Goal: Task Accomplishment & Management: Manage account settings

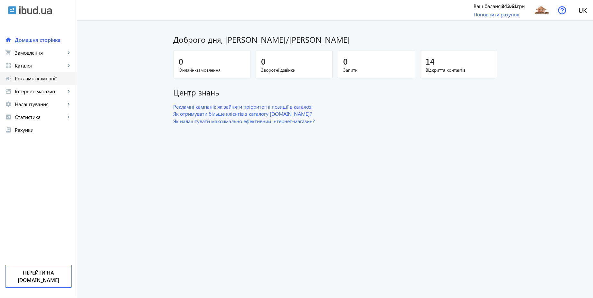
click at [49, 78] on span "Рекламні кампанії" at bounding box center [43, 78] width 57 height 6
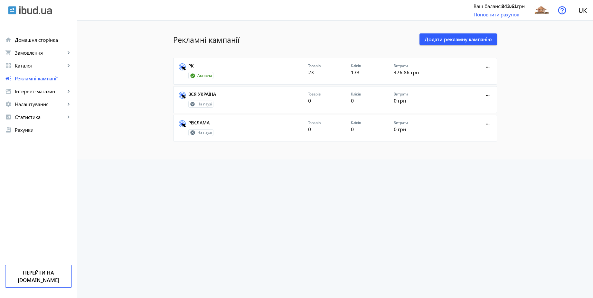
click at [188, 66] on link "РК" at bounding box center [248, 67] width 120 height 9
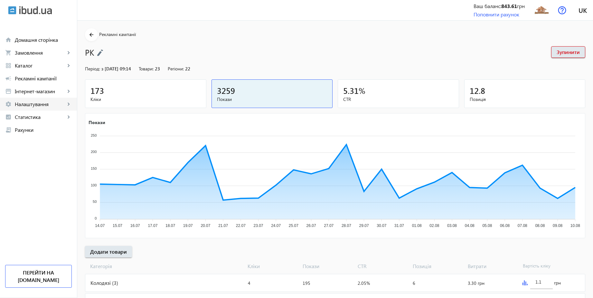
click at [30, 100] on link "settings Налаштування keyboard_arrow_right" at bounding box center [38, 104] width 77 height 13
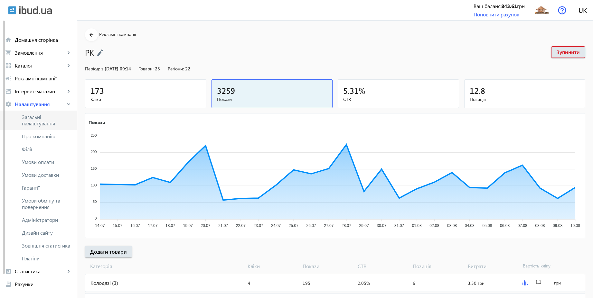
click at [31, 118] on span "Загальні налаштування" at bounding box center [47, 120] width 50 height 13
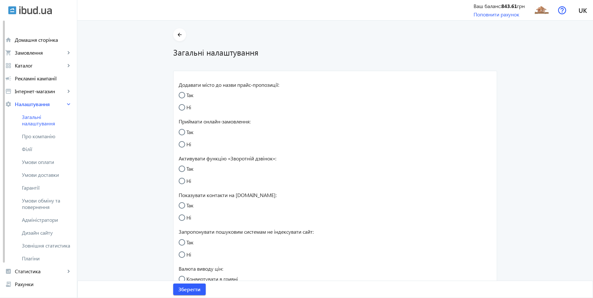
radio input "true"
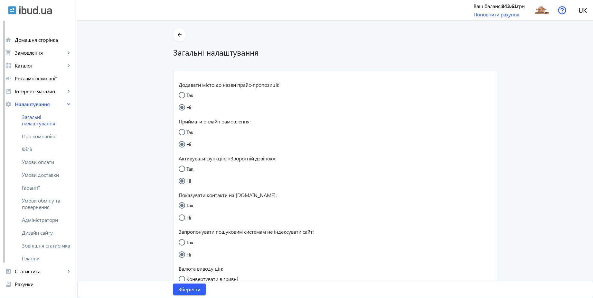
radio input "true"
click at [185, 135] on input "Так" at bounding box center [185, 135] width 13 height 13
radio input "true"
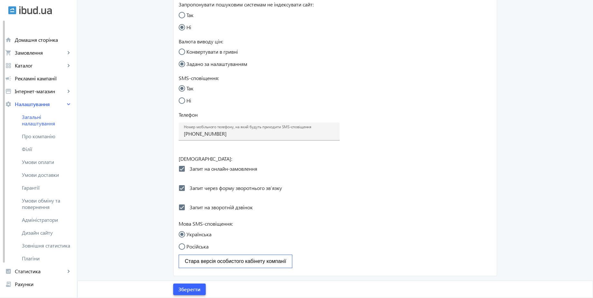
click at [194, 291] on span "Зберегти" at bounding box center [189, 289] width 22 height 7
click at [46, 203] on span "Умови обміну та повернення" at bounding box center [47, 204] width 50 height 13
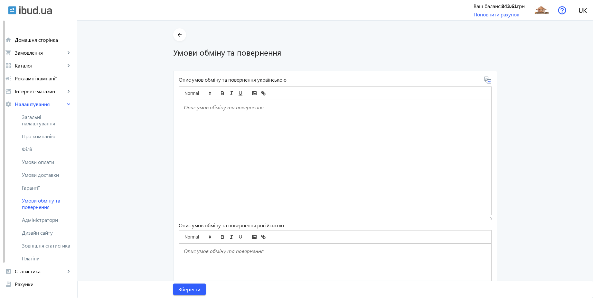
click at [230, 124] on div at bounding box center [335, 157] width 312 height 115
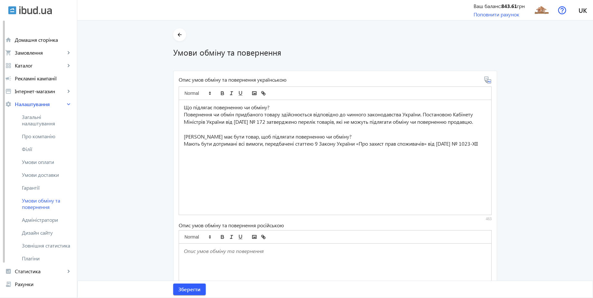
click at [487, 83] on icon at bounding box center [488, 80] width 8 height 8
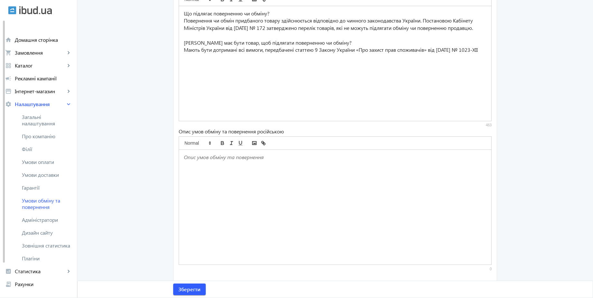
scroll to position [99, 0]
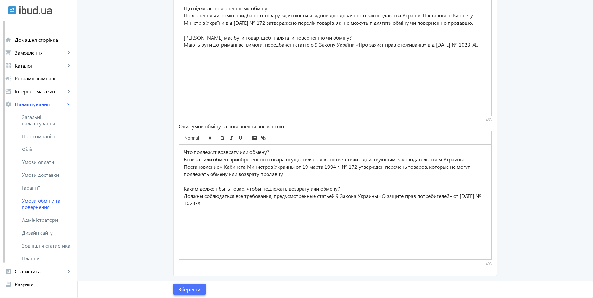
click at [198, 291] on button "Зберегти" at bounding box center [189, 290] width 33 height 12
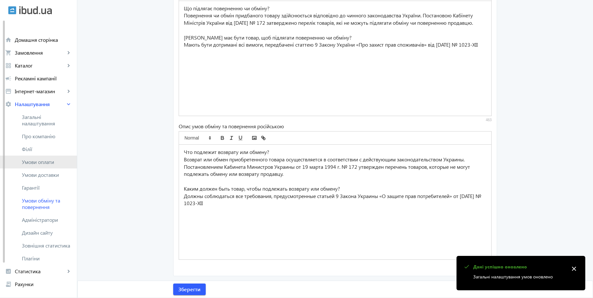
click at [52, 165] on span "Умови оплати" at bounding box center [47, 162] width 50 height 6
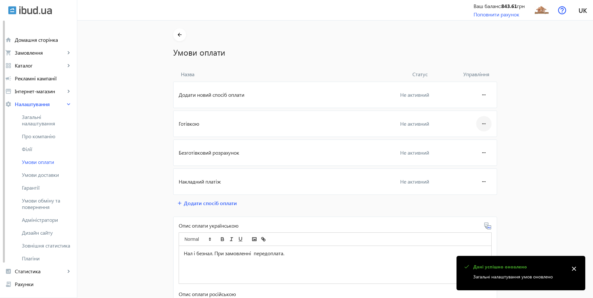
click at [477, 123] on span at bounding box center [483, 123] width 15 height 15
click at [468, 142] on span "Редагувати" at bounding box center [472, 141] width 26 height 5
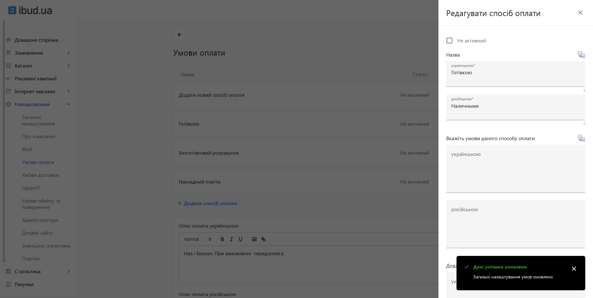
click at [469, 42] on span "Не активний" at bounding box center [471, 40] width 29 height 7
click at [456, 42] on input "Не активний" at bounding box center [449, 40] width 13 height 13
checkbox input "true"
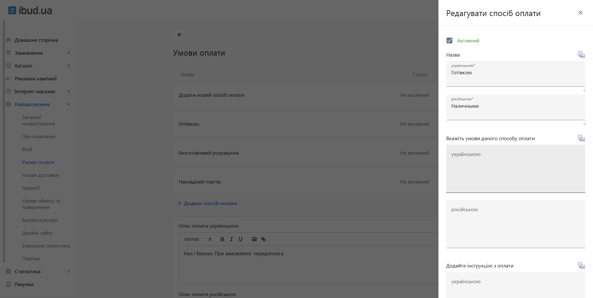
click at [480, 153] on mat-label "українською" at bounding box center [465, 154] width 29 height 7
click at [480, 153] on textarea "українською" at bounding box center [515, 172] width 129 height 38
paste textarea "Оплачуйте замовлення готівкою при отриманні товару в нашому офісі чи у кур'єра"
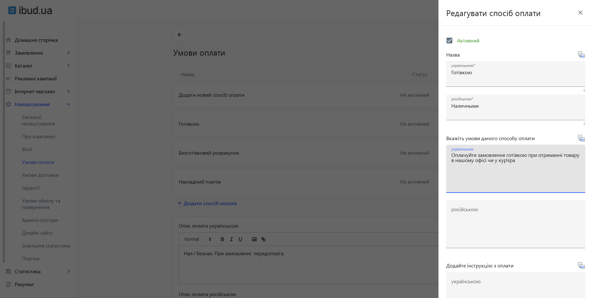
type textarea "Оплачуйте замовлення готівкою при отриманні товару в нашому офісі чи у кур'єра"
click at [578, 141] on icon at bounding box center [582, 139] width 8 height 8
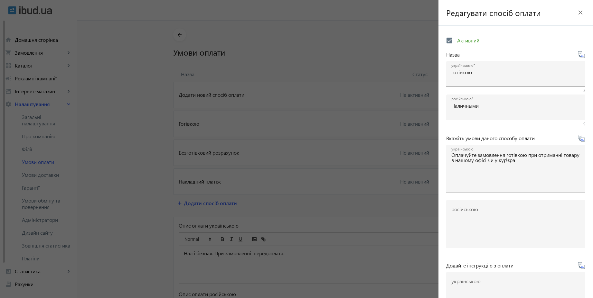
type textarea "Оплачивайте заказ наличными при получении товара в нашем офисе или у курьера"
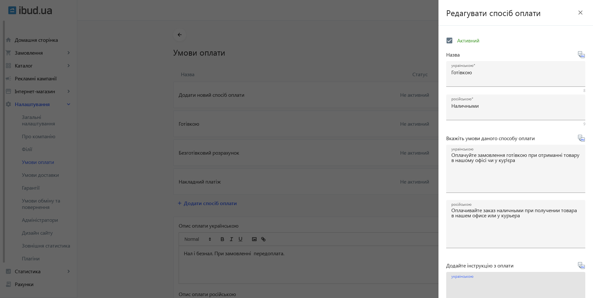
click at [494, 283] on textarea "українською" at bounding box center [515, 299] width 129 height 38
paste textarea "Оплатіть замовлення готівкою при отриманні товару"
type textarea "Оплатіть замовлення готівкою при отриманні товару"
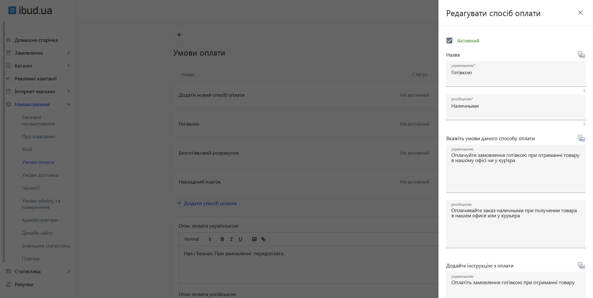
click at [580, 269] on icon at bounding box center [582, 266] width 8 height 8
type textarea "Оплатите заказ наличными при получении товара"
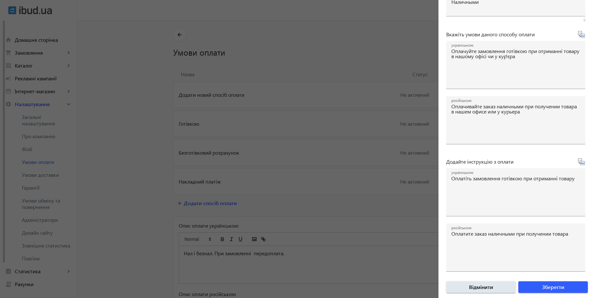
scroll to position [107, 0]
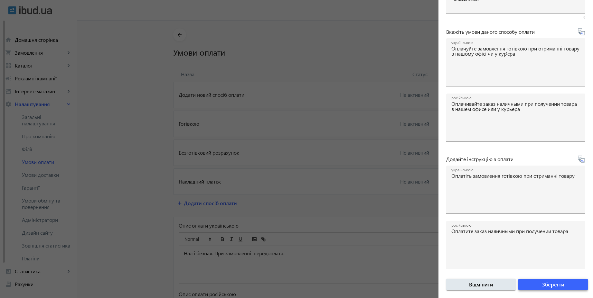
click at [557, 286] on span "Зберегти" at bounding box center [553, 284] width 22 height 7
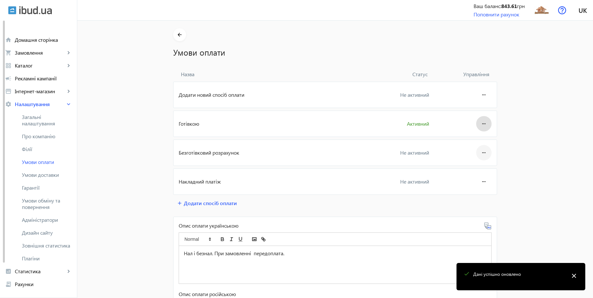
click at [482, 151] on mat-icon "more_horiz" at bounding box center [484, 152] width 8 height 15
click at [477, 166] on button "Редагувати" at bounding box center [472, 170] width 36 height 15
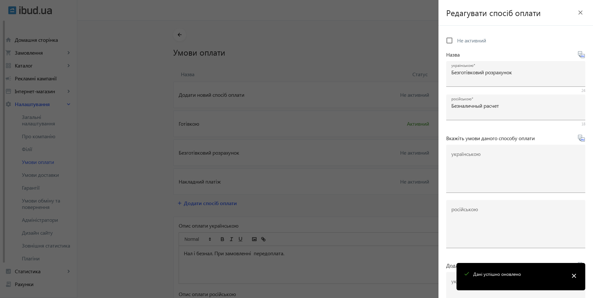
click at [457, 39] on span "Не активний" at bounding box center [471, 40] width 29 height 7
click at [456, 39] on input "Не активний" at bounding box center [449, 40] width 13 height 13
checkbox input "true"
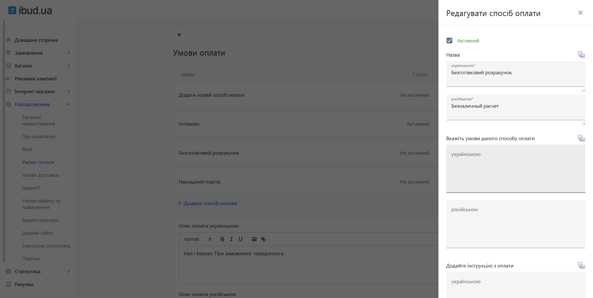
click at [495, 157] on textarea "українською" at bounding box center [515, 172] width 129 height 38
paste textarea "Оплачуйте замовлення переказом із будь-якого банку України чи по реквізитах у с…"
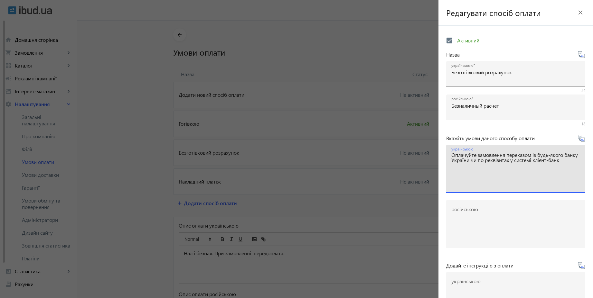
type textarea "Оплачуйте замовлення переказом із будь-якого банку України чи по реквізитах у с…"
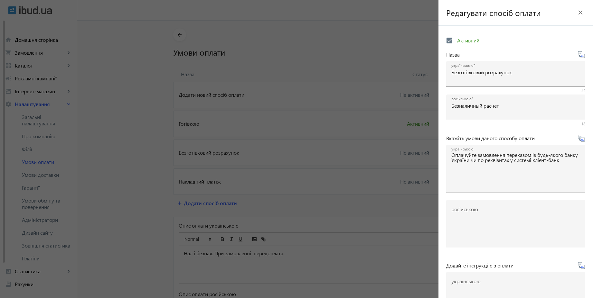
click at [579, 138] on icon at bounding box center [582, 139] width 8 height 8
type textarea "Оплачивайте заказ переводом из любого банка или по реквизитам в системе клиент-…"
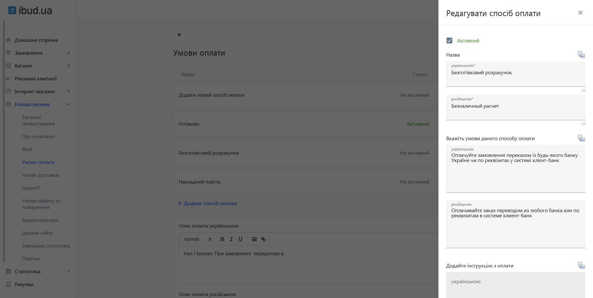
click at [498, 288] on textarea "українською" at bounding box center [515, 299] width 129 height 38
paste textarea "Оплатіть замовлення згідно реквізитів рахунка-фактури"
type textarea "Оплатіть замовлення згідно реквізитів рахунка-фактури"
click at [579, 269] on icon at bounding box center [581, 265] width 7 height 7
type textarea "Оплатите заказ согласно реквизитам счета-фактуры"
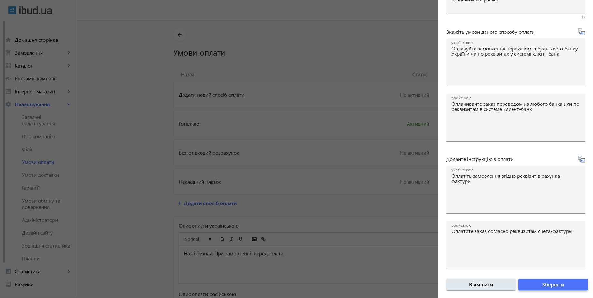
click at [555, 282] on span "Зберегти" at bounding box center [553, 284] width 22 height 7
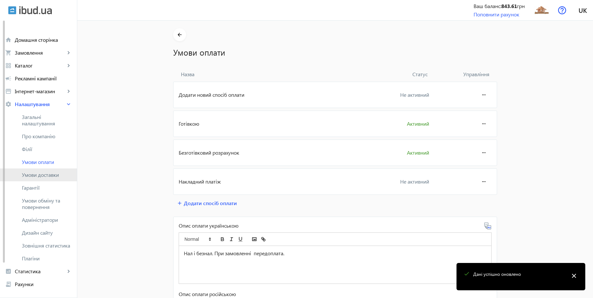
click at [62, 180] on link "Умови доставки" at bounding box center [38, 175] width 77 height 13
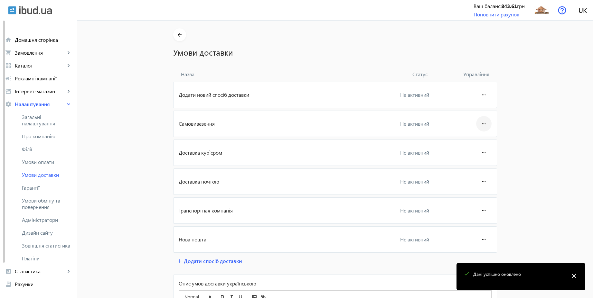
click at [482, 123] on mat-icon "more_horiz" at bounding box center [484, 123] width 8 height 15
click at [467, 147] on button "Редагувати" at bounding box center [472, 141] width 36 height 15
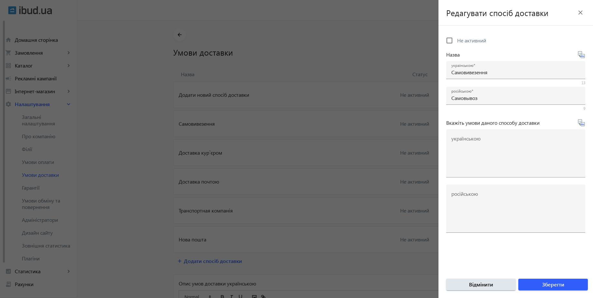
click at [396, 43] on div at bounding box center [296, 149] width 593 height 298
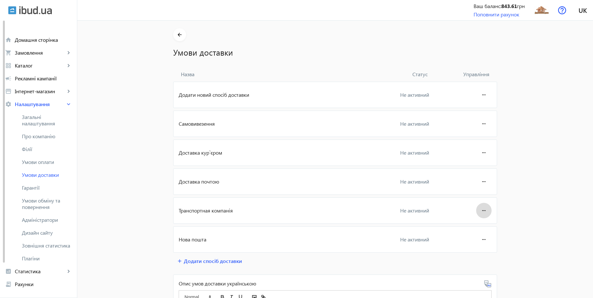
click at [480, 215] on mat-icon "more_horiz" at bounding box center [484, 210] width 8 height 15
click at [469, 234] on button "Редагувати" at bounding box center [472, 228] width 36 height 15
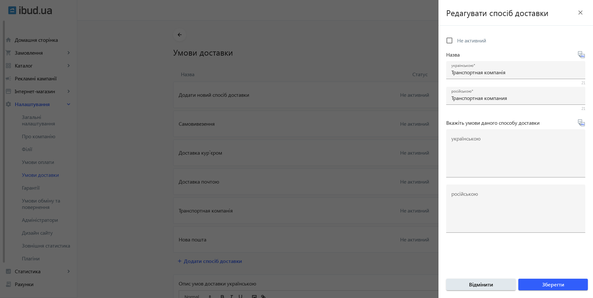
click at [465, 38] on span "Не активний" at bounding box center [471, 40] width 29 height 7
click at [456, 38] on input "Не активний" at bounding box center [449, 40] width 13 height 13
checkbox input "true"
click at [561, 286] on span "Зберегти" at bounding box center [553, 284] width 22 height 7
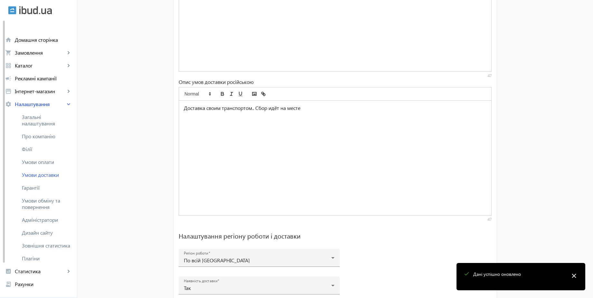
scroll to position [400, 0]
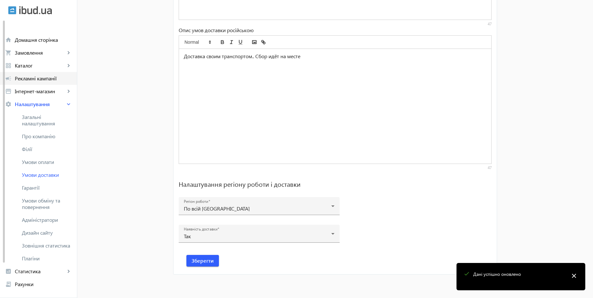
click at [43, 78] on span "Рекламні кампанії" at bounding box center [43, 78] width 57 height 6
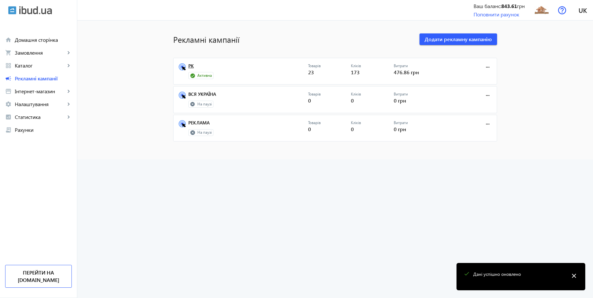
click at [191, 67] on link "РК" at bounding box center [248, 67] width 120 height 9
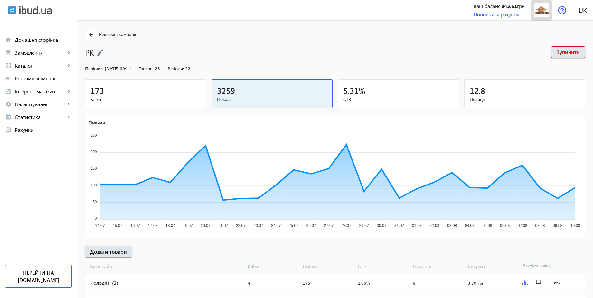
click at [542, 10] on img at bounding box center [541, 10] width 14 height 14
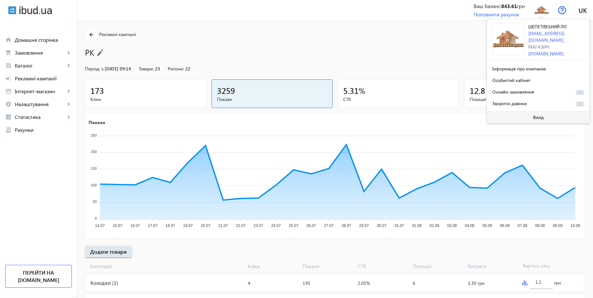
click at [539, 116] on span "Вихід" at bounding box center [538, 117] width 11 height 5
